Goal: Information Seeking & Learning: Learn about a topic

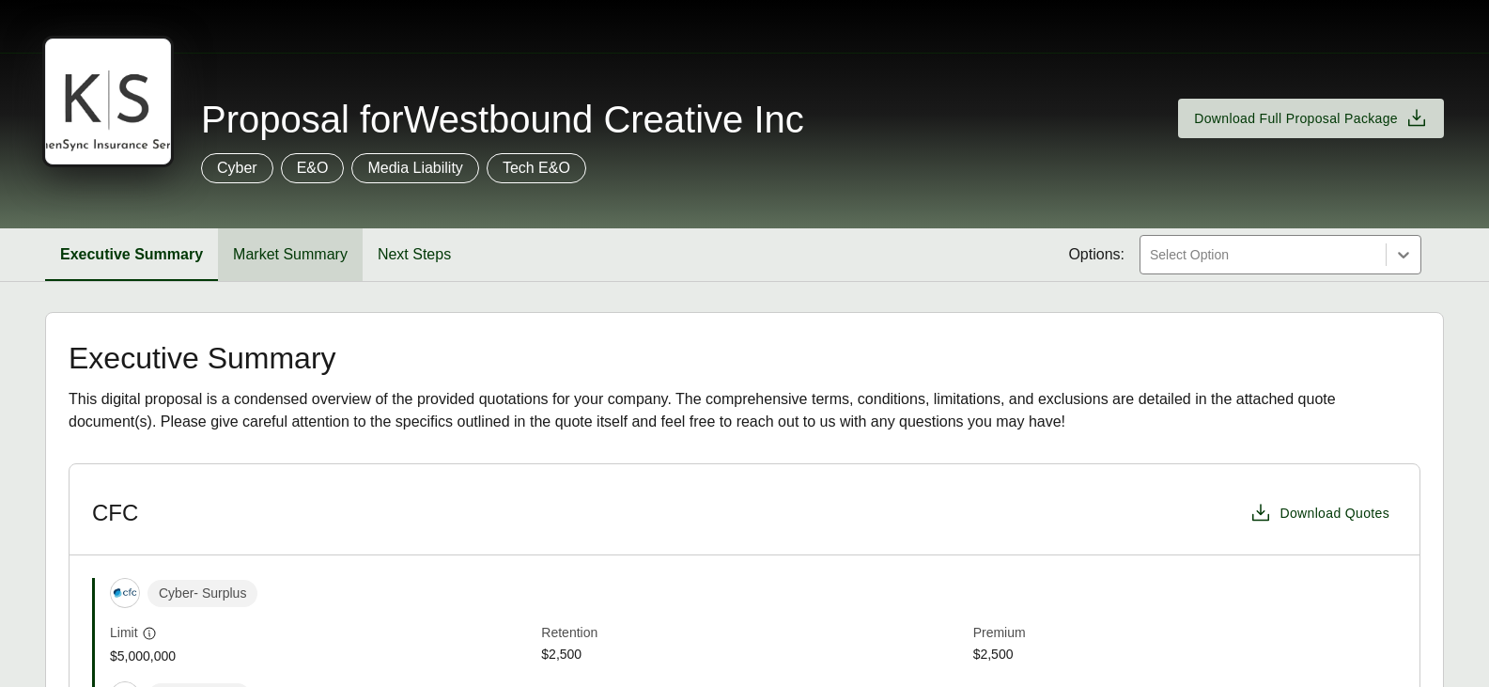
click at [301, 271] on button "Market Summary" at bounding box center [290, 254] width 145 height 53
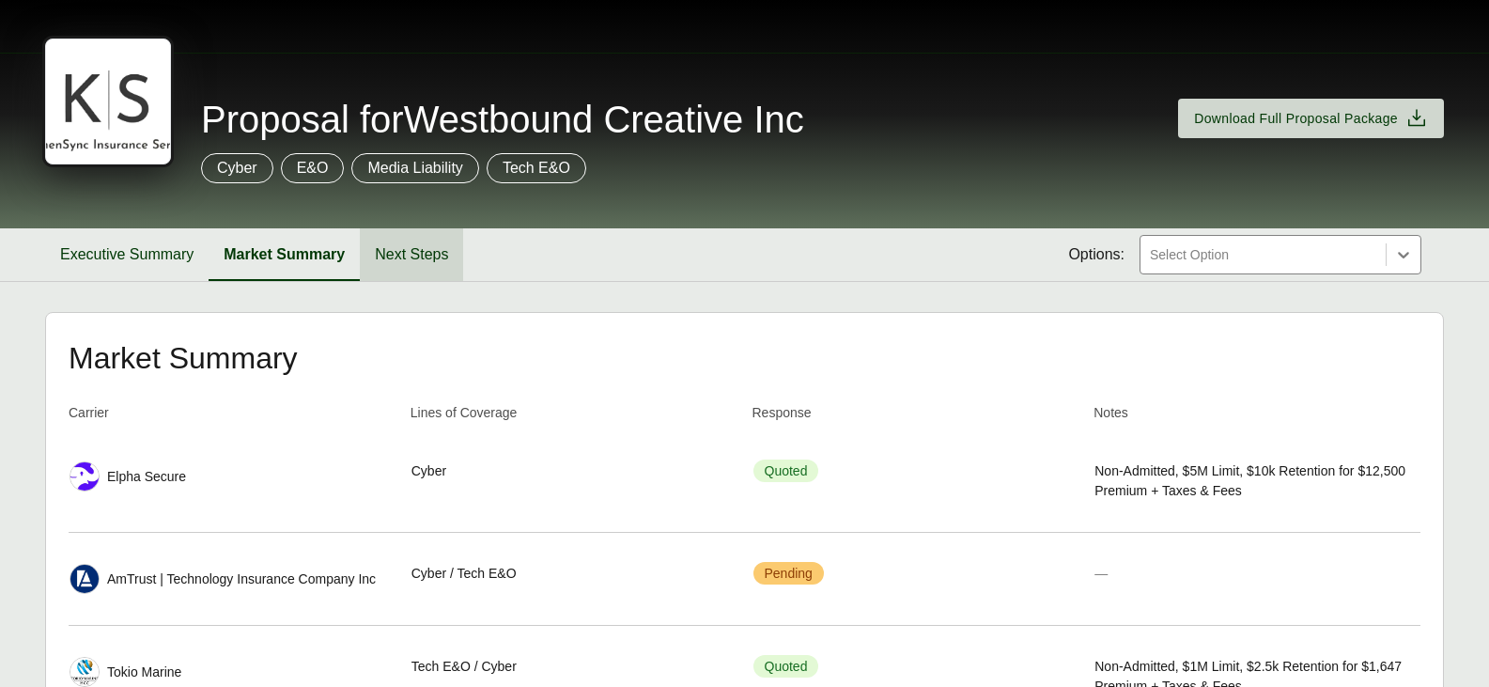
click at [394, 241] on button "Next Steps" at bounding box center [411, 254] width 103 height 53
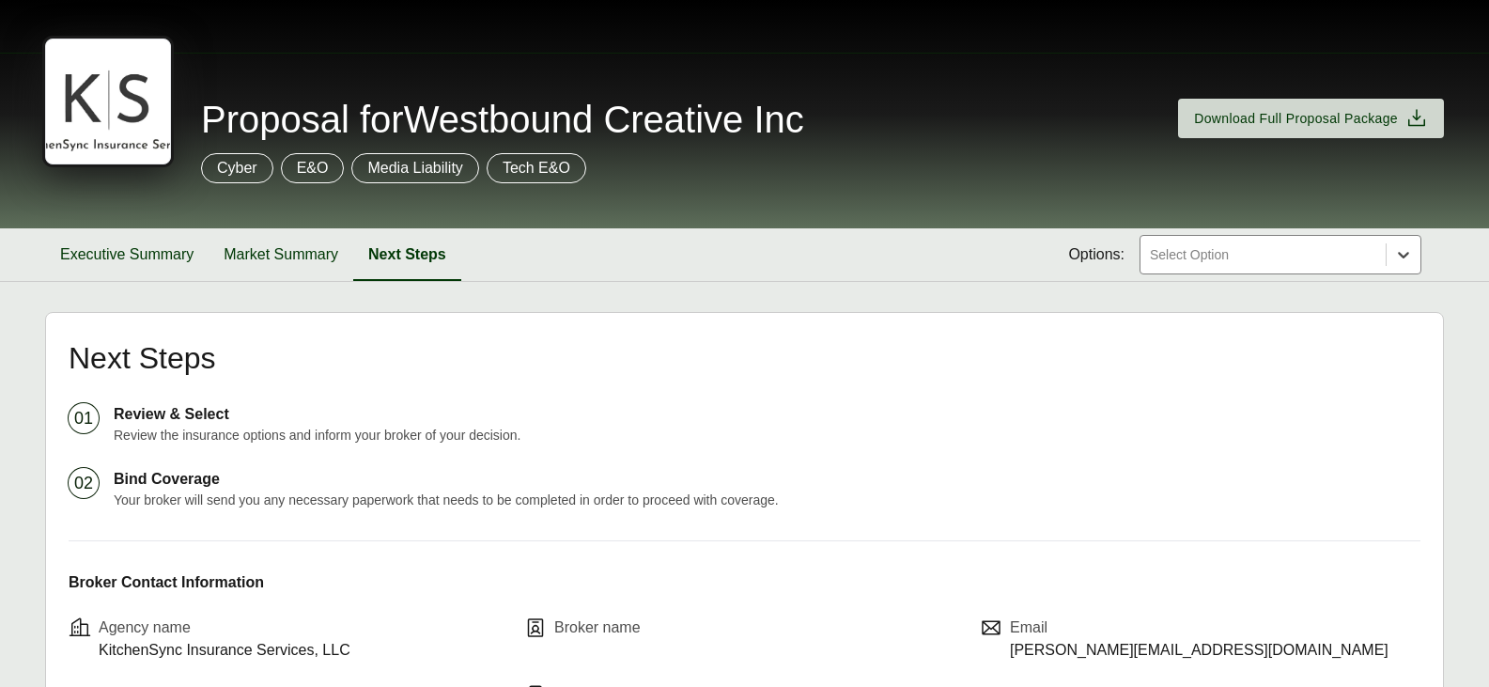
click at [1405, 257] on icon at bounding box center [1403, 254] width 19 height 19
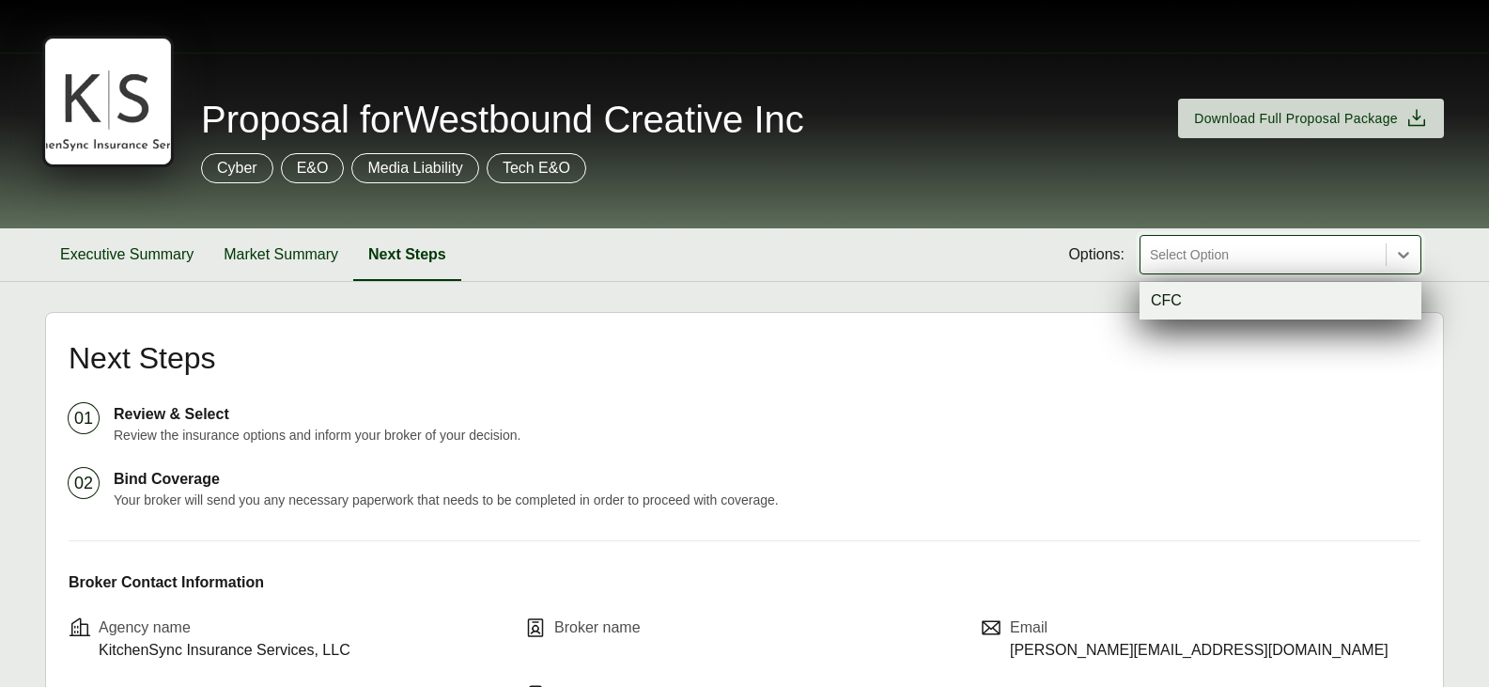
click at [1232, 305] on div "CFC" at bounding box center [1281, 301] width 282 height 38
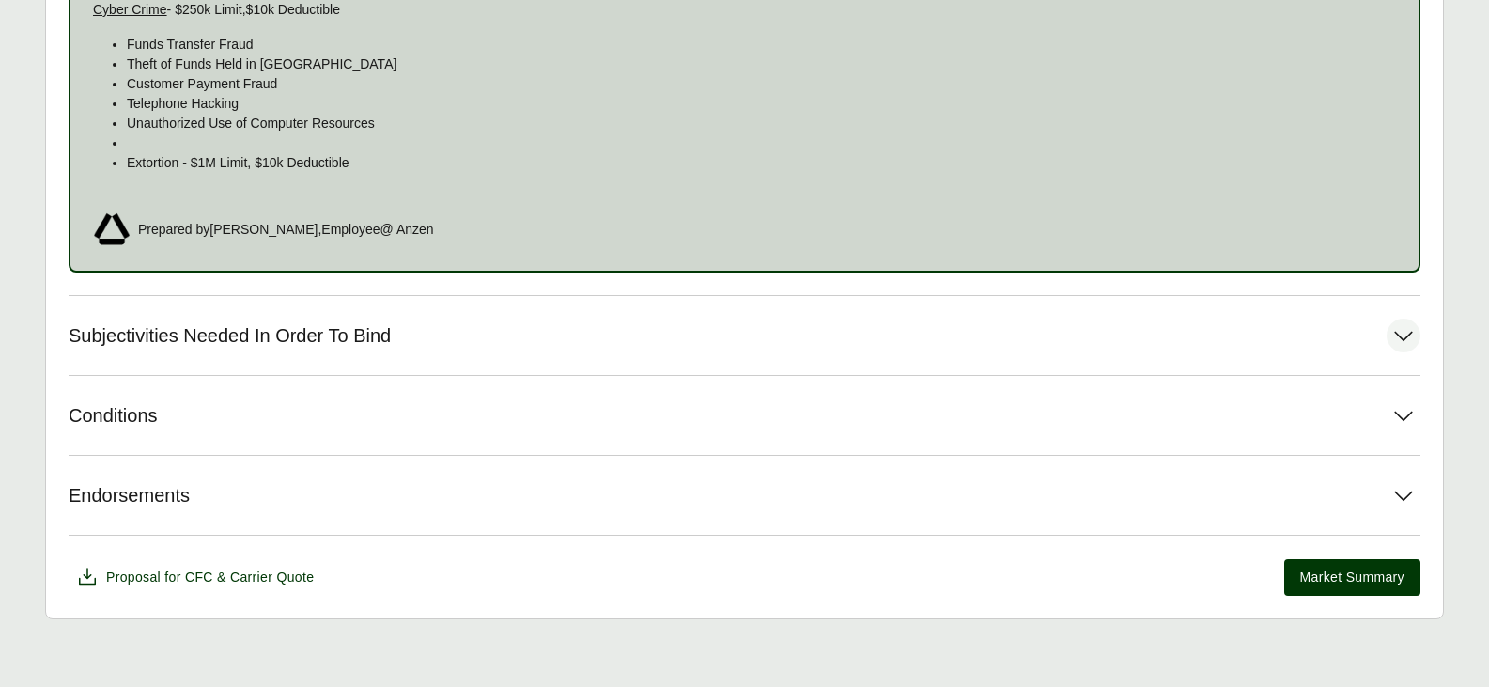
scroll to position [1618, 0]
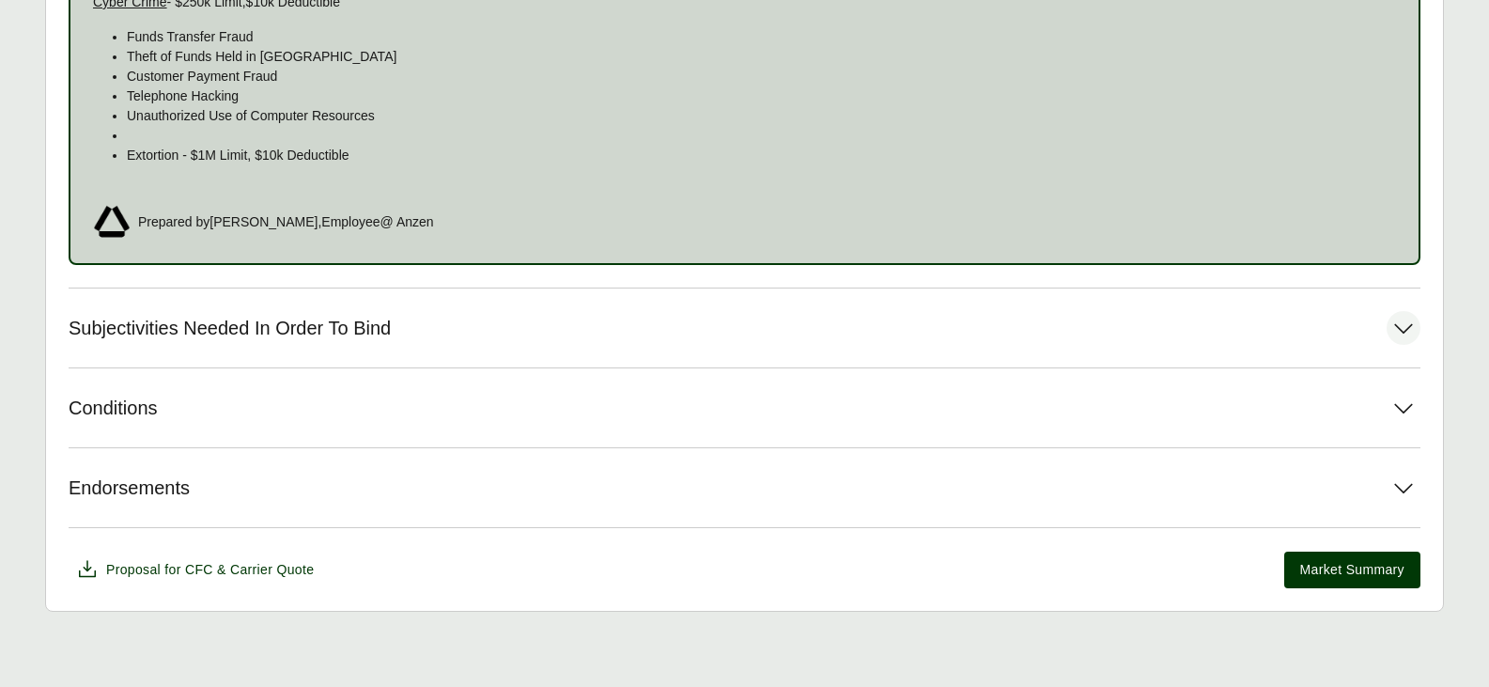
click at [1255, 345] on button "Subjectivities Needed In Order To Bind" at bounding box center [745, 327] width 1352 height 79
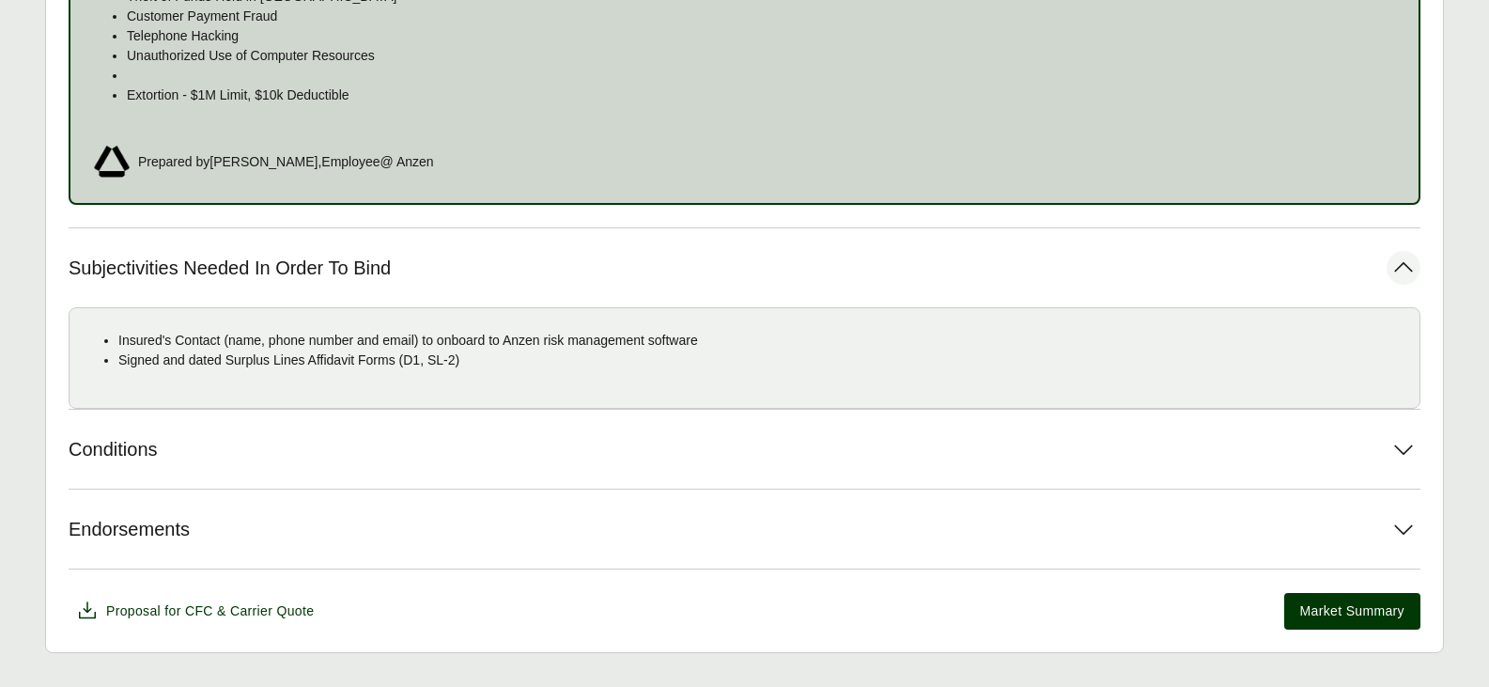
scroll to position [1712, 0]
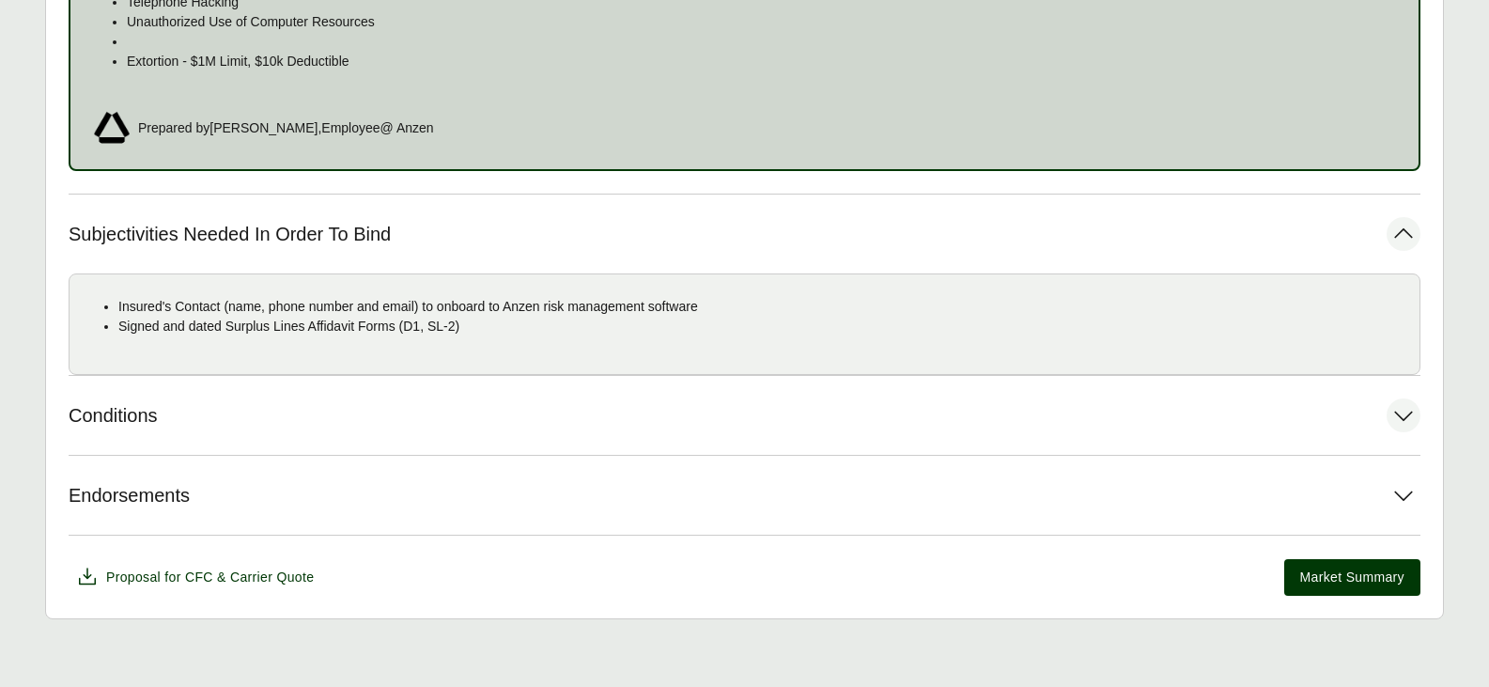
click at [485, 438] on button "Conditions" at bounding box center [745, 415] width 1352 height 79
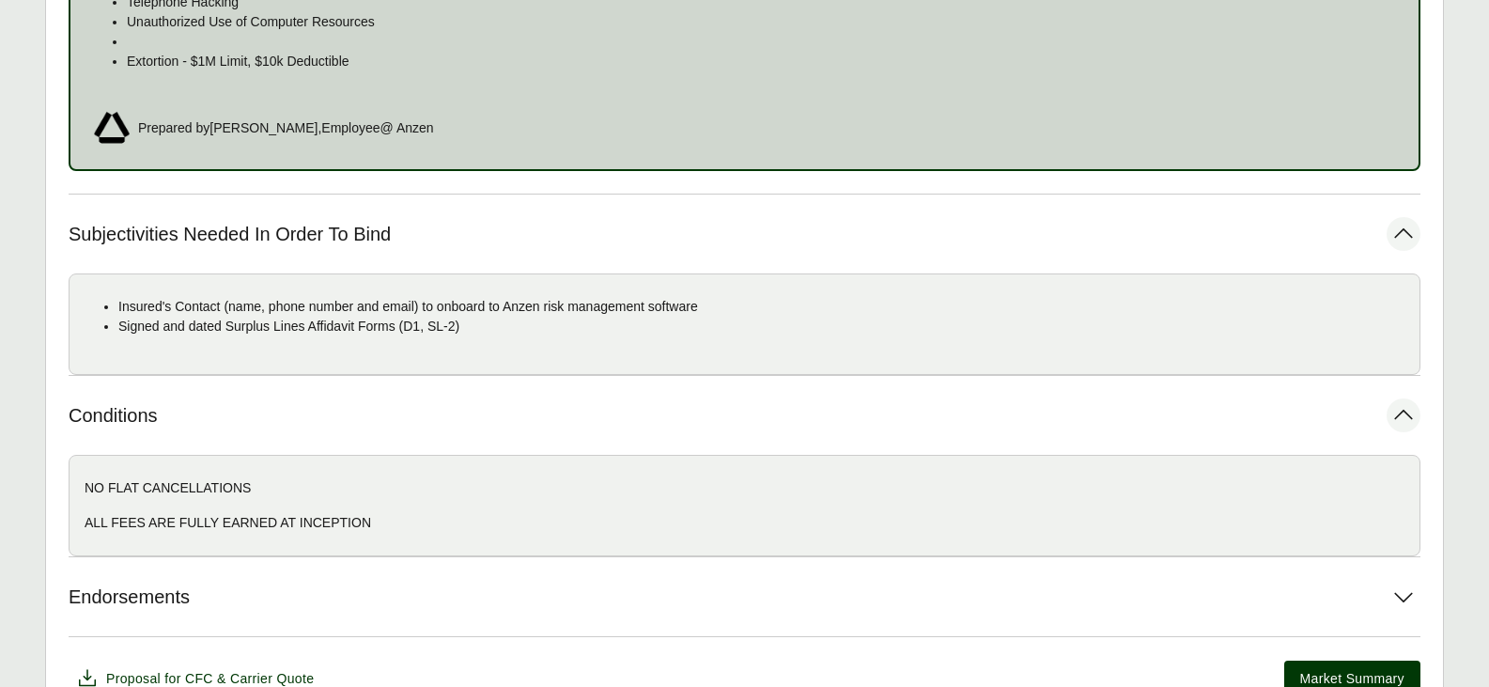
scroll to position [1806, 0]
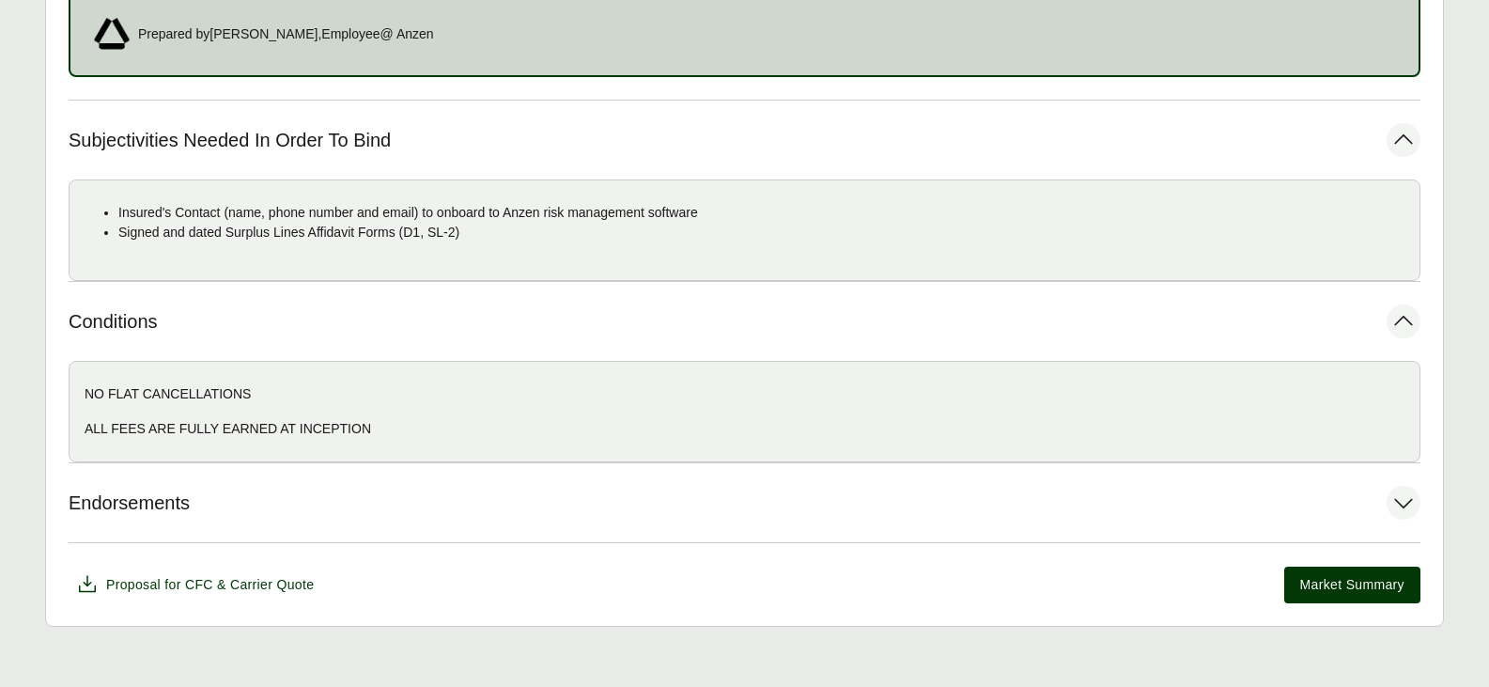
click at [655, 511] on button "Endorsements" at bounding box center [745, 502] width 1352 height 79
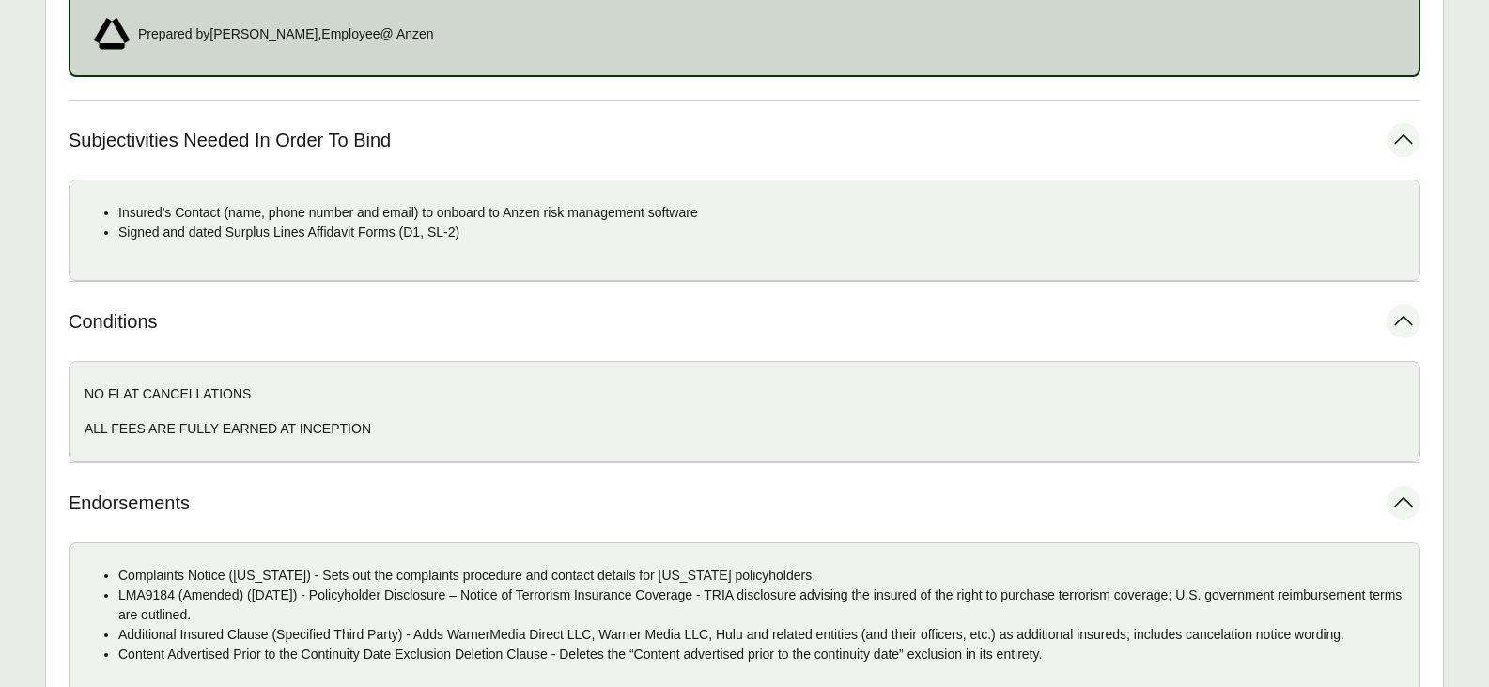
scroll to position [1981, 0]
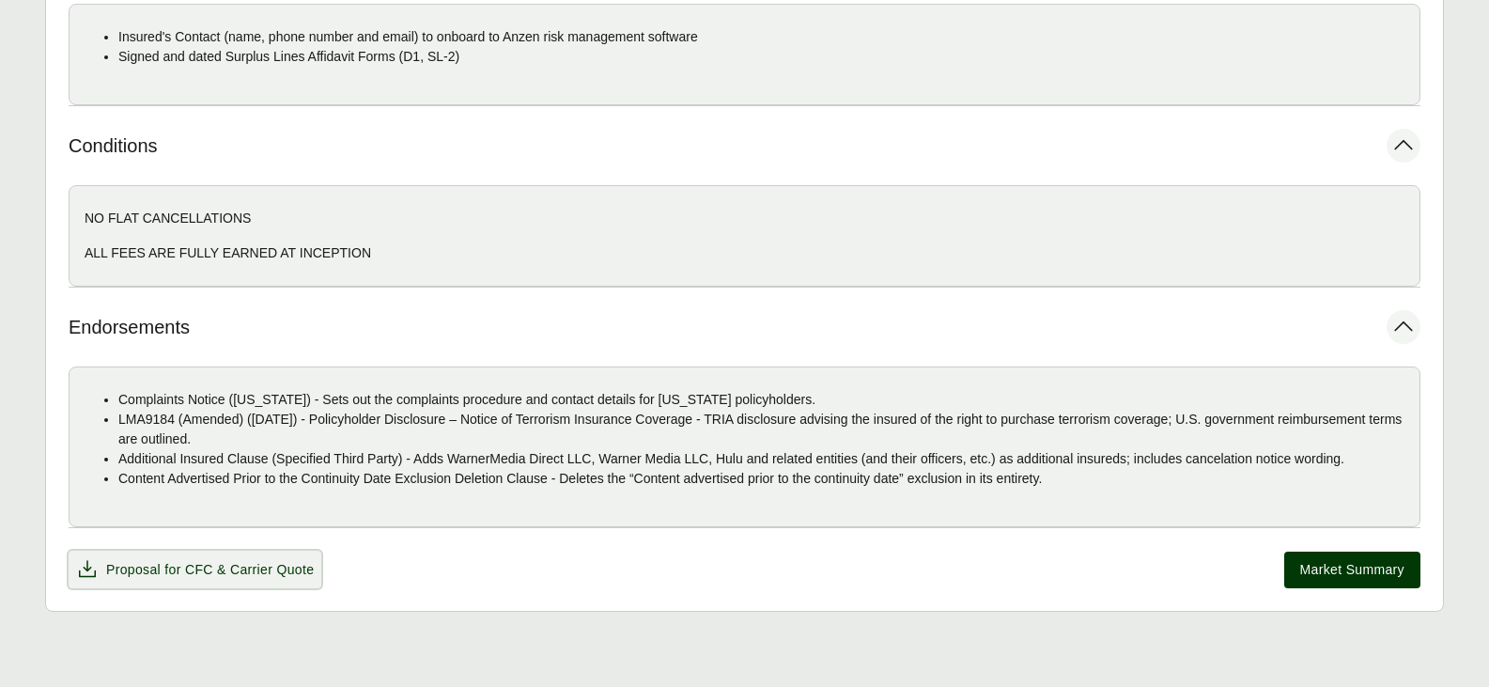
click at [261, 567] on span "& Carrier Quote" at bounding box center [265, 569] width 97 height 15
